Goal: Check status

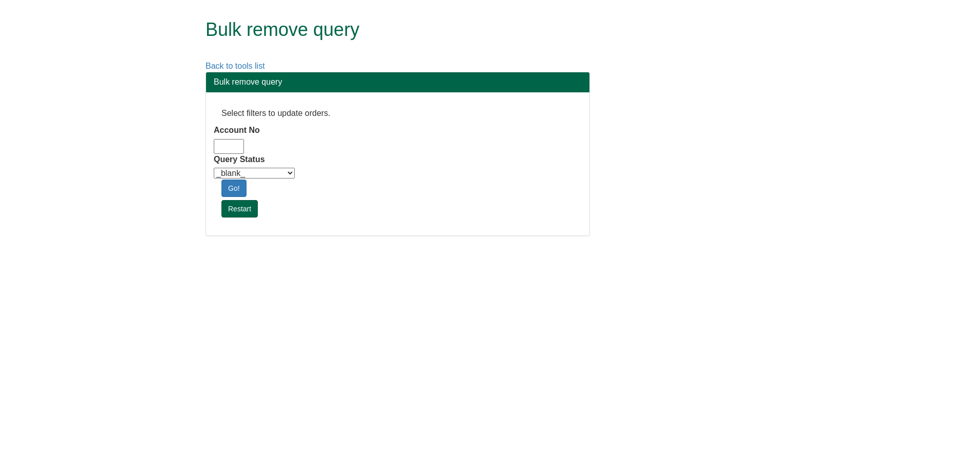
click at [226, 143] on input "Account No" at bounding box center [229, 146] width 30 height 15
type input "adm10"
drag, startPoint x: 245, startPoint y: 175, endPoint x: 251, endPoint y: 179, distance: 6.6
click at [245, 175] on select "_blank_ Customer Credit_Control Purchasing Internal Other Address High_Value Co…" at bounding box center [254, 173] width 81 height 11
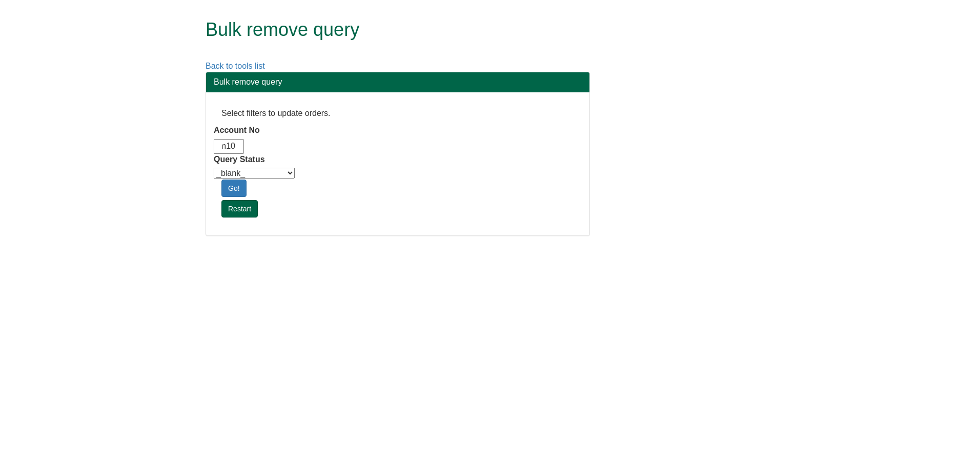
scroll to position [0, 0]
select select "Automation_Check"
click at [214, 168] on select "_blank_ Customer Credit_Control Purchasing Internal Other Address High_Value Co…" at bounding box center [254, 173] width 81 height 11
click at [239, 189] on link "Go!" at bounding box center [233, 187] width 25 height 17
click at [265, 257] on html "Bulk remove query Back to tools list Bulk remove query Select filters to update…" at bounding box center [490, 128] width 980 height 257
